Goal: Transaction & Acquisition: Purchase product/service

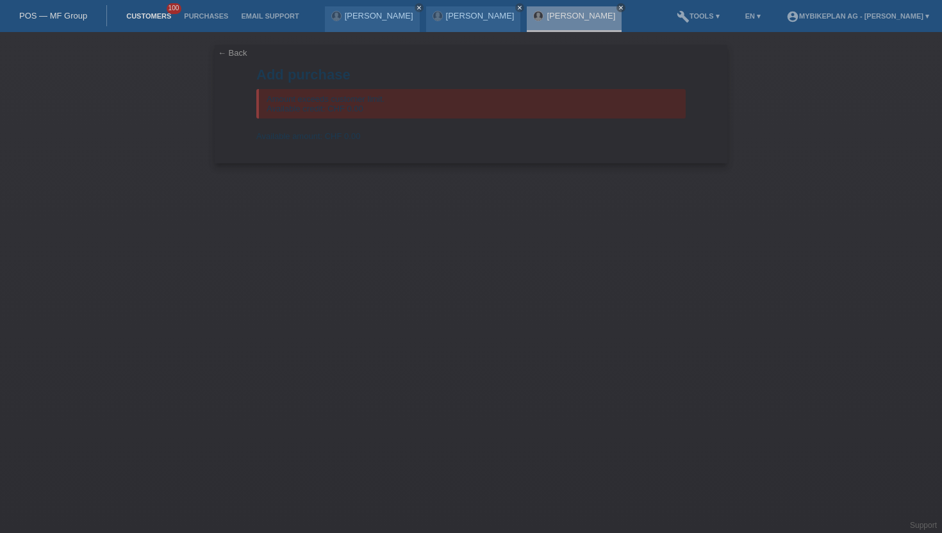
click at [150, 16] on link "Customers" at bounding box center [149, 16] width 58 height 8
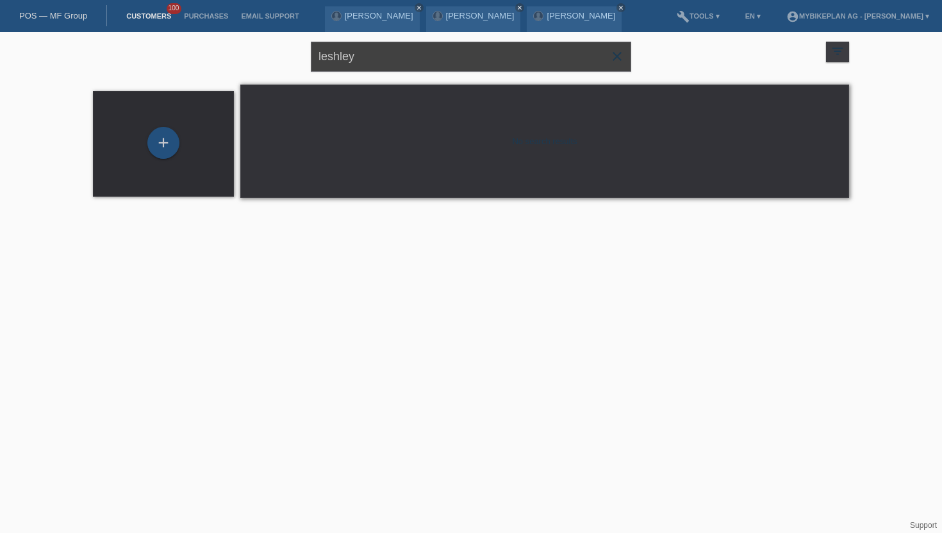
click at [382, 63] on input "leshley" at bounding box center [471, 57] width 320 height 30
type input "Nils Gygax"
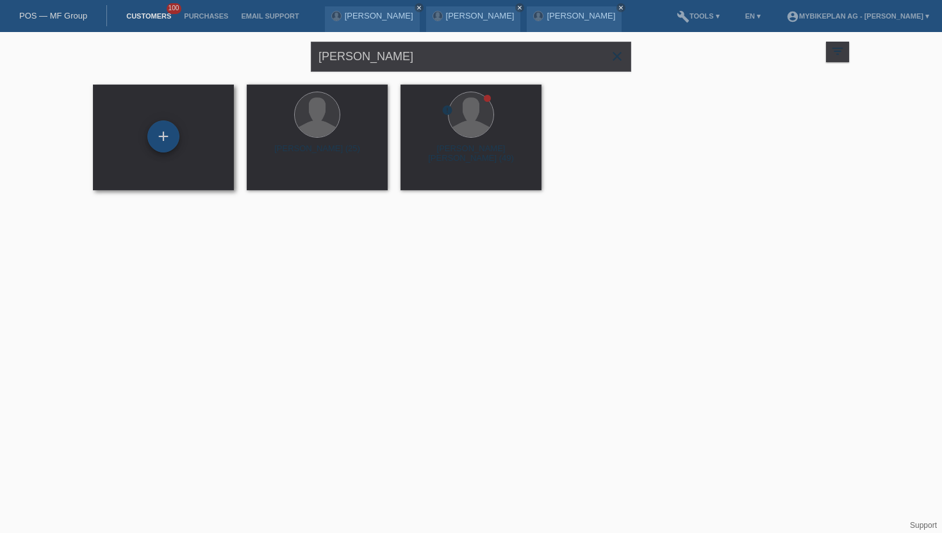
click at [168, 140] on div "+" at bounding box center [163, 136] width 32 height 32
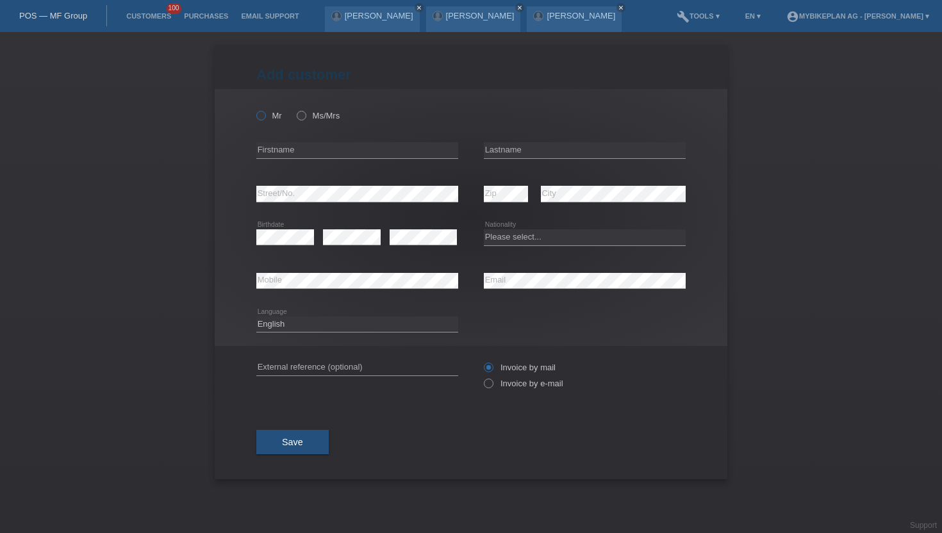
click at [254, 109] on icon at bounding box center [254, 109] width 0 height 0
click at [265, 114] on input "Mr" at bounding box center [260, 115] width 8 height 8
radio input "true"
click at [291, 144] on input "text" at bounding box center [357, 150] width 202 height 16
type input "[PERSON_NAME]"
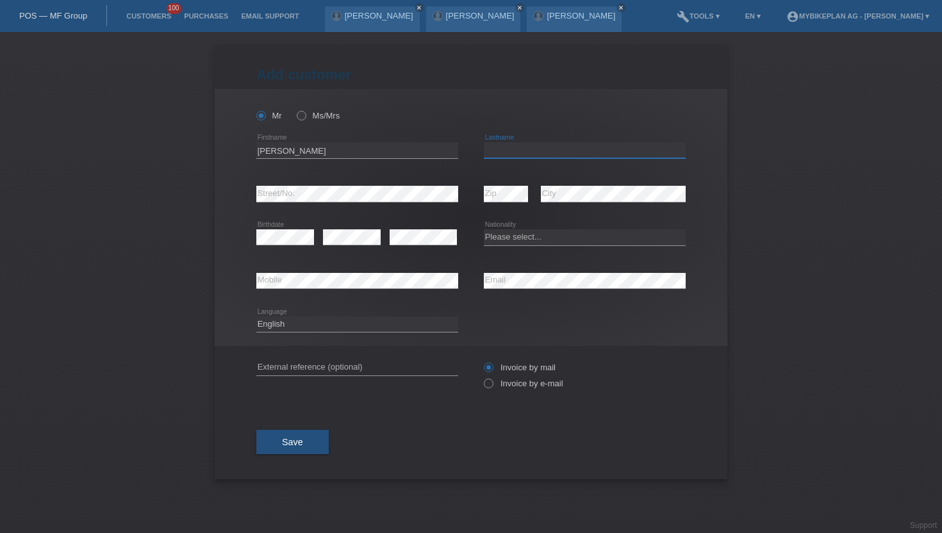
click at [507, 152] on input "text" at bounding box center [585, 150] width 202 height 16
type input "Gygax"
click at [495, 234] on select "Please select... Switzerland Austria Germany Liechtenstein ------------ Afghani…" at bounding box center [585, 236] width 202 height 15
select select "CH"
click at [484, 230] on select "Please select... Switzerland Austria Germany Liechtenstein ------------ Afghani…" at bounding box center [585, 236] width 202 height 15
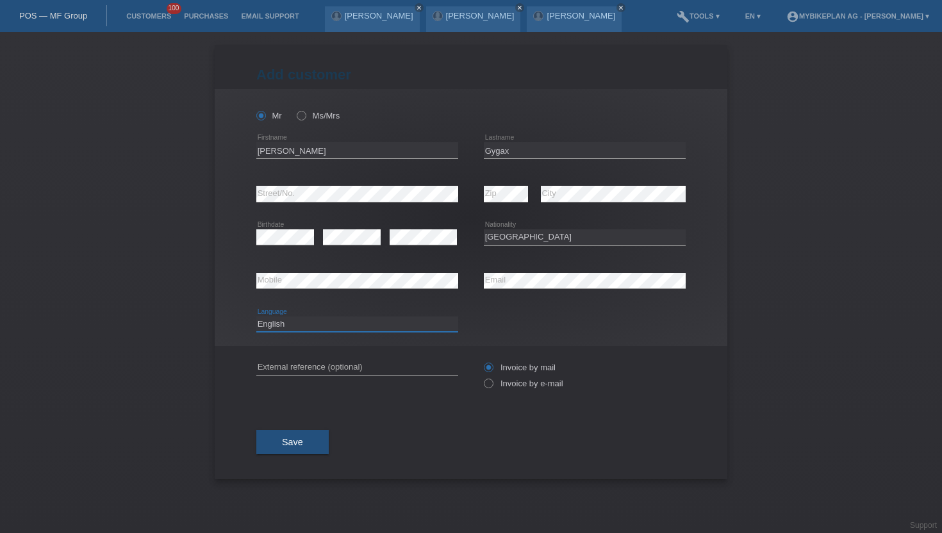
click at [341, 328] on select "Deutsch Français Italiano English" at bounding box center [357, 323] width 202 height 15
select select "de"
click at [256, 316] on select "Deutsch Français Italiano English" at bounding box center [357, 323] width 202 height 15
click at [482, 377] on icon at bounding box center [482, 377] width 0 height 0
click at [491, 386] on input "Invoice by e-mail" at bounding box center [488, 387] width 8 height 16
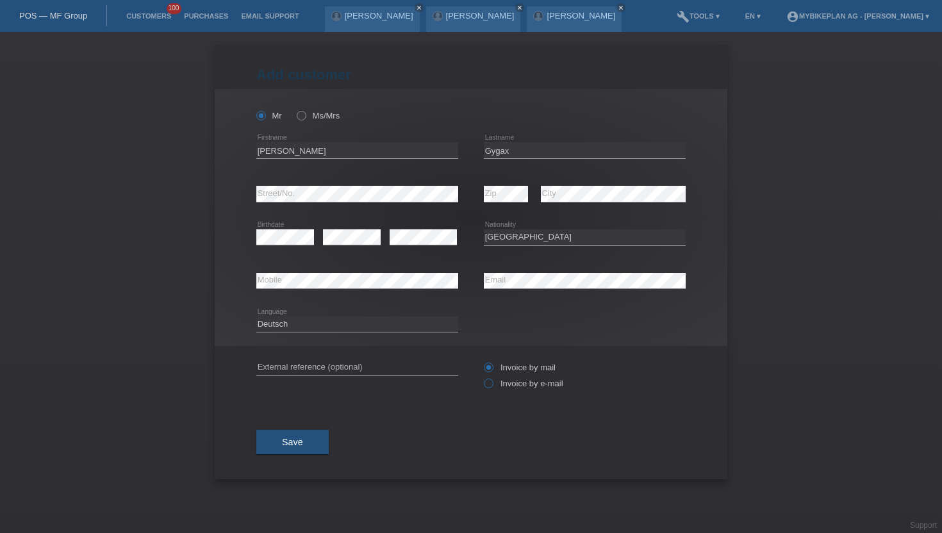
radio input "true"
click at [325, 444] on button "Save" at bounding box center [292, 442] width 72 height 24
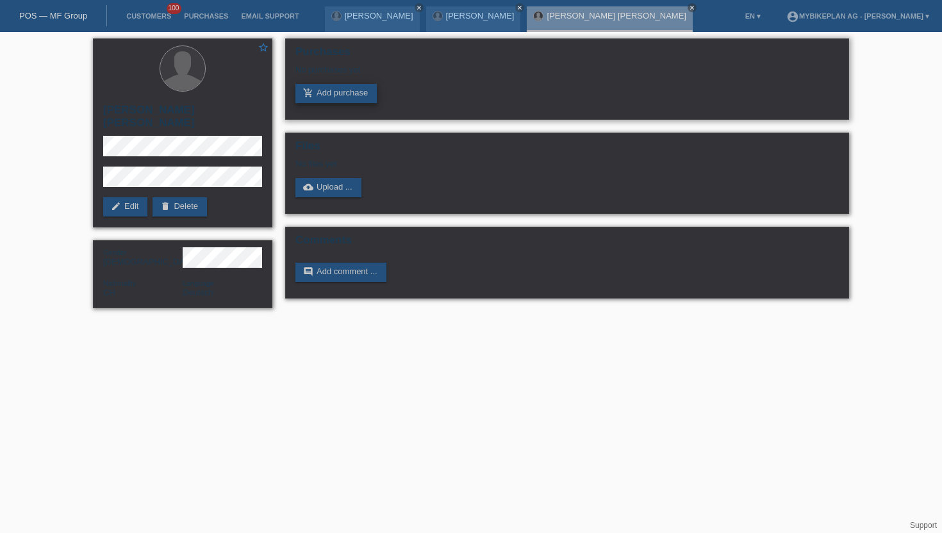
click at [348, 89] on link "add_shopping_cart Add purchase" at bounding box center [335, 93] width 81 height 19
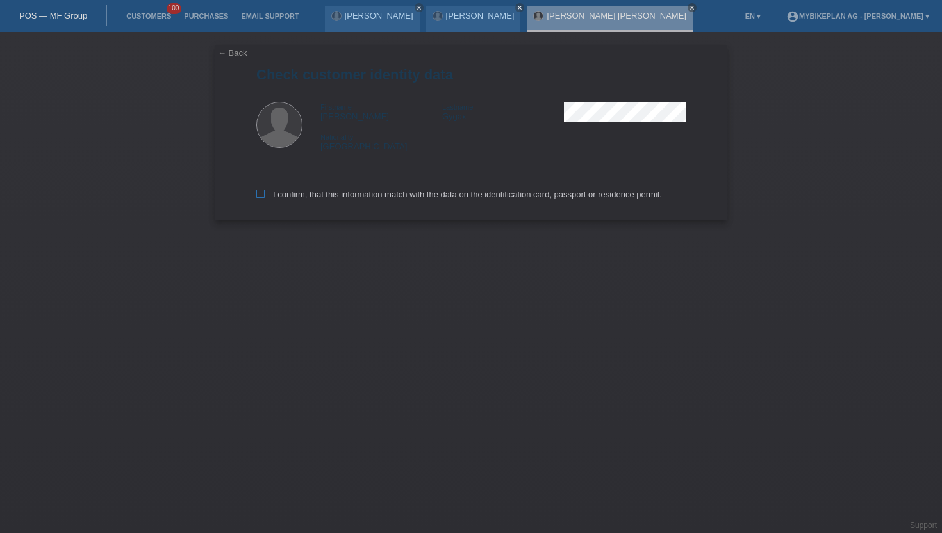
click at [419, 195] on label "I confirm, that this information match with the data on the identification card…" at bounding box center [459, 195] width 406 height 10
click at [265, 195] on input "I confirm, that this information match with the data on the identification card…" at bounding box center [260, 194] width 8 height 8
checkbox input "true"
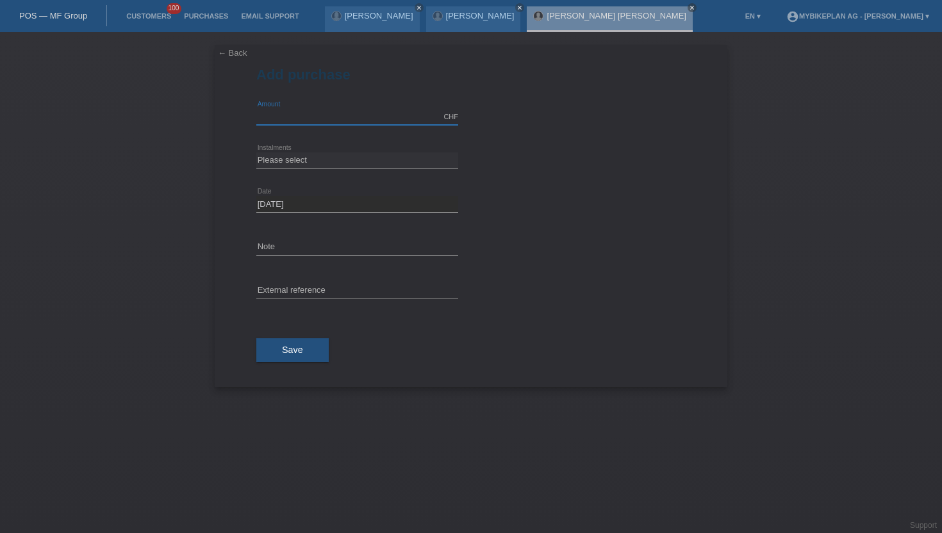
click at [358, 117] on input "text" at bounding box center [357, 117] width 202 height 16
type input "6499.00"
click at [279, 160] on select "Please select 6 instalments 12 instalments 18 instalments 24 instalments 36 ins…" at bounding box center [357, 159] width 202 height 15
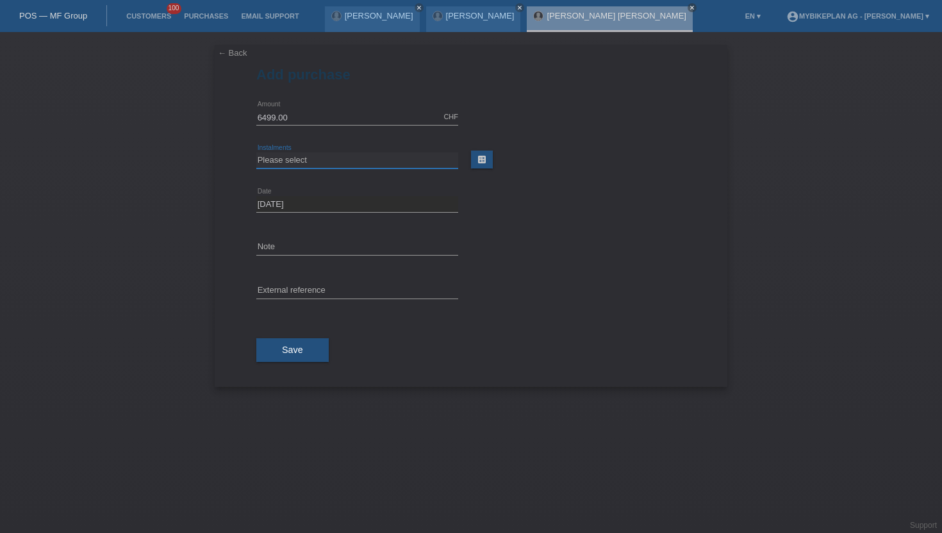
select select "487"
click at [256, 152] on select "Please select 6 instalments 12 instalments 18 instalments 24 instalments 36 ins…" at bounding box center [357, 159] width 202 height 15
click at [331, 281] on div "error External reference" at bounding box center [357, 292] width 202 height 44
click at [309, 290] on input "text" at bounding box center [357, 291] width 202 height 16
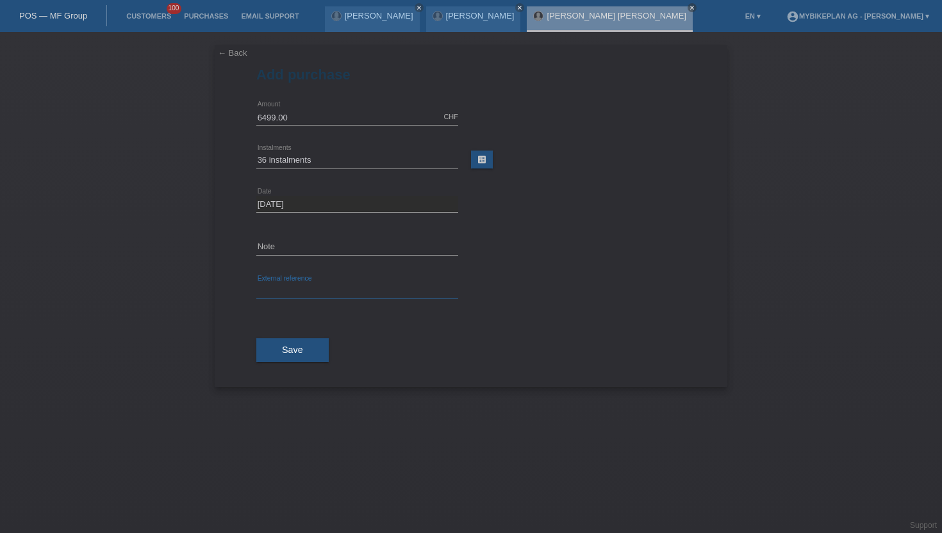
paste input "[EMAIL_ADDRESS][DOMAIN_NAME]"
type input "[EMAIL_ADDRESS][DOMAIN_NAME]"
click at [303, 353] on button "Save" at bounding box center [292, 350] width 72 height 24
